Goal: Task Accomplishment & Management: Use online tool/utility

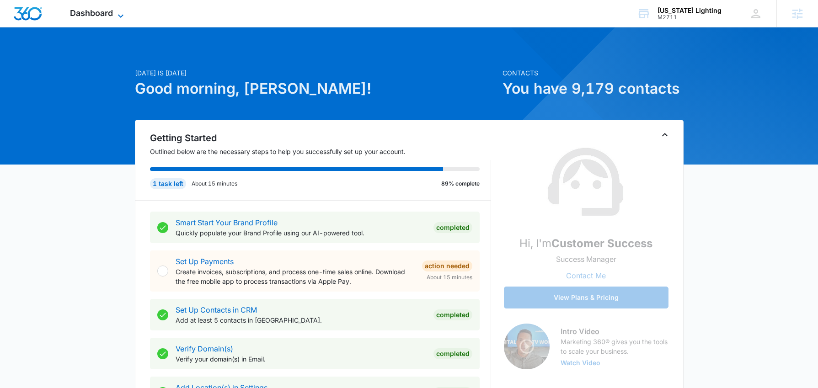
click at [84, 11] on span "Dashboard" at bounding box center [91, 13] width 43 height 10
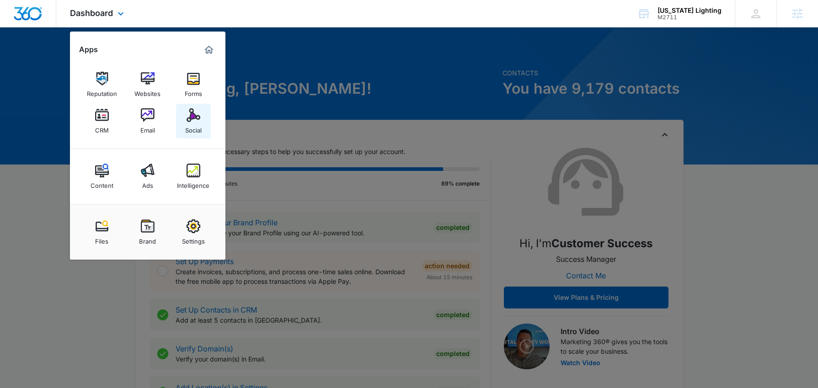
click at [188, 118] on img at bounding box center [194, 115] width 14 height 14
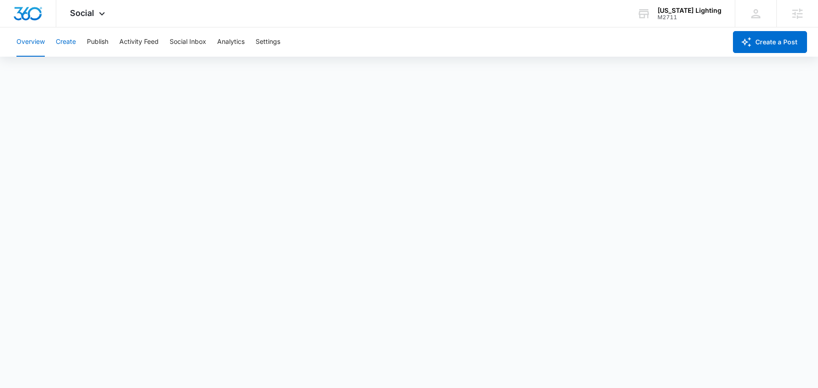
click at [71, 43] on button "Create" at bounding box center [66, 41] width 20 height 29
click at [99, 69] on button "Approvals" at bounding box center [89, 70] width 31 height 26
